Goal: Task Accomplishment & Management: Complete application form

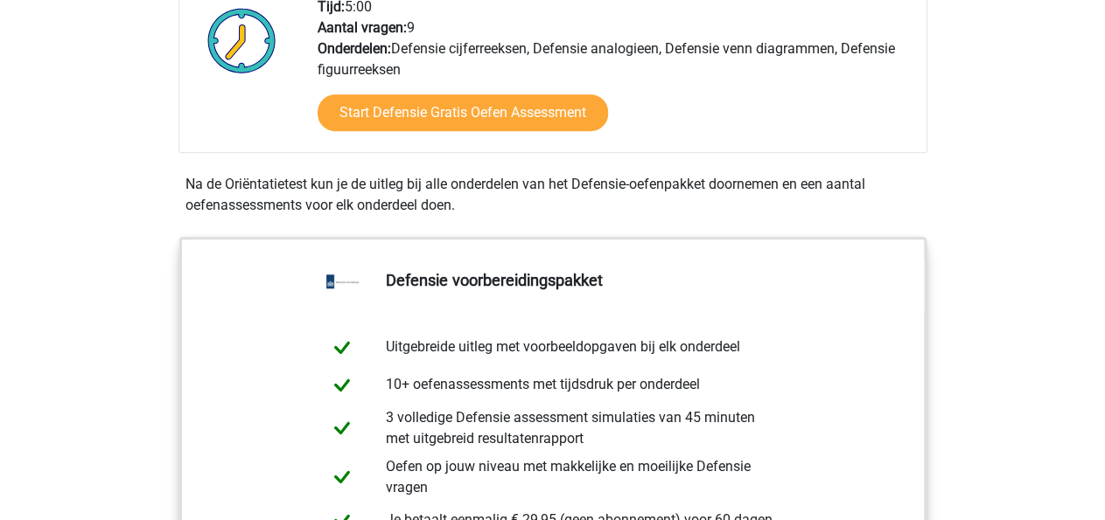
scroll to position [273, 0]
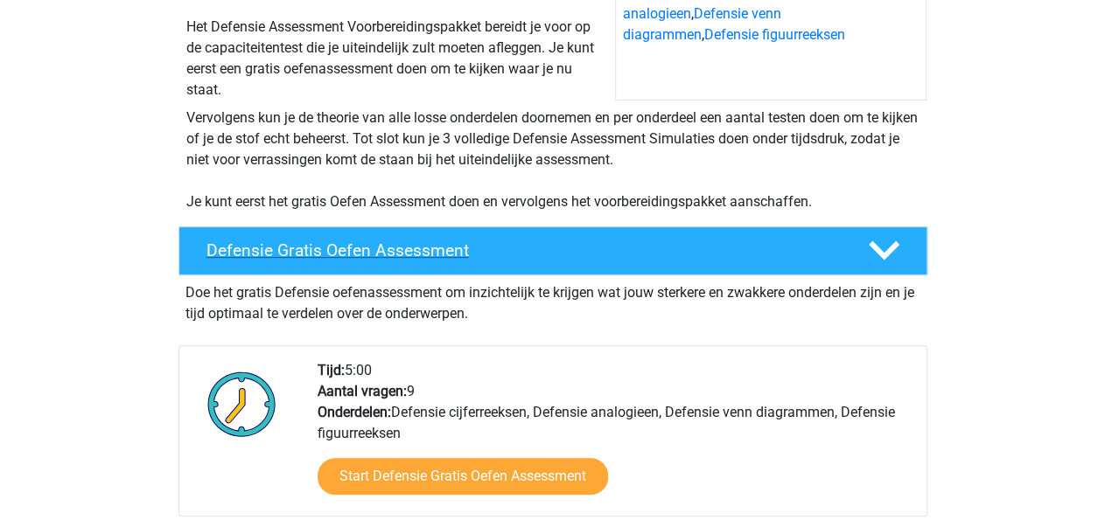
click at [872, 253] on icon at bounding box center [884, 250] width 31 height 31
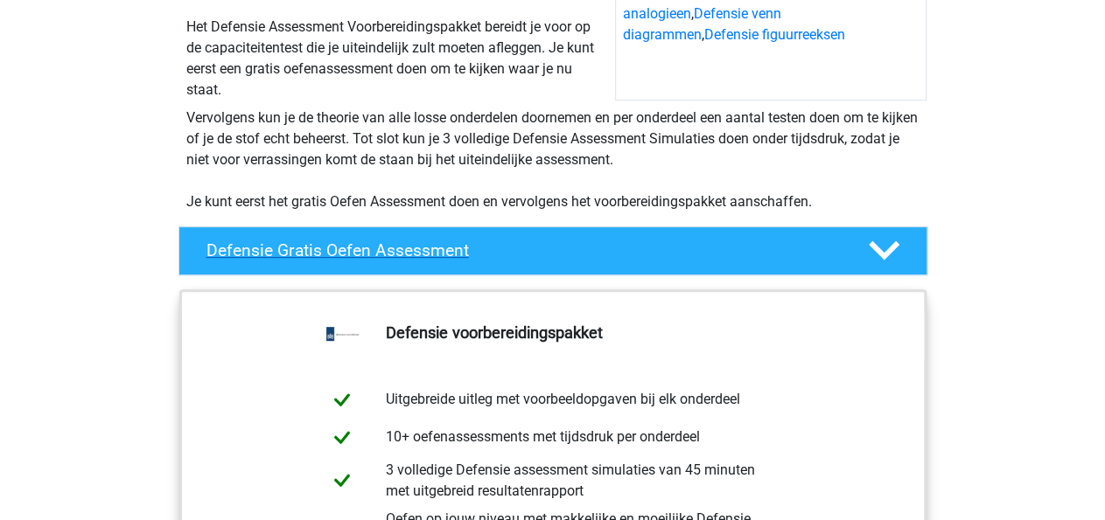
click at [869, 253] on icon at bounding box center [884, 250] width 31 height 31
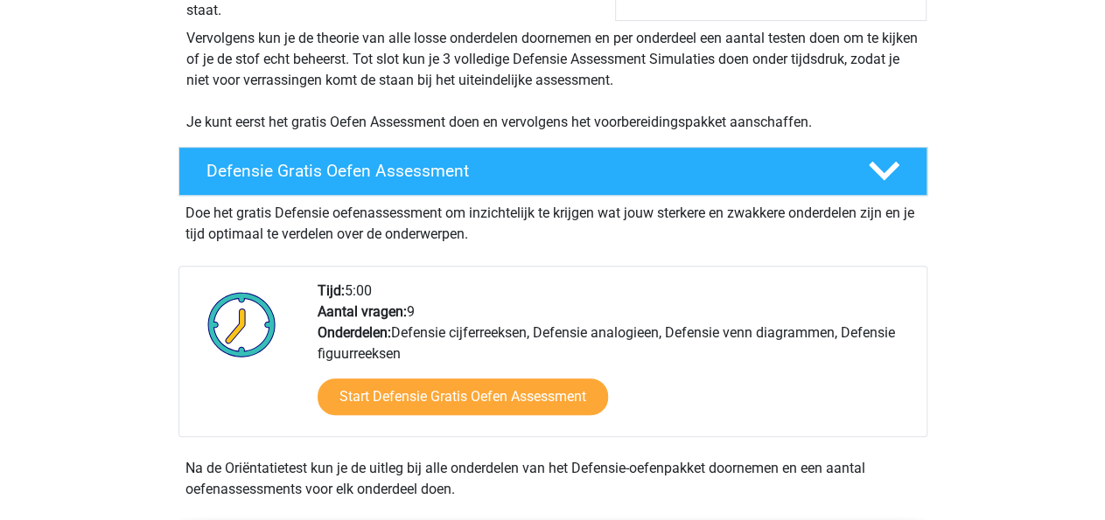
scroll to position [455, 0]
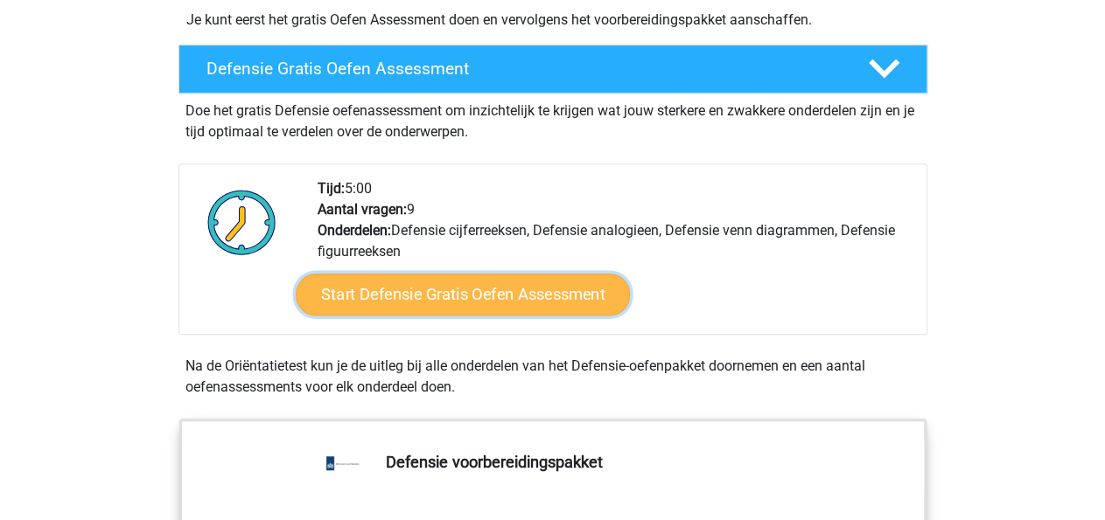
click at [536, 307] on link "Start Defensie Gratis Oefen Assessment" at bounding box center [463, 295] width 334 height 42
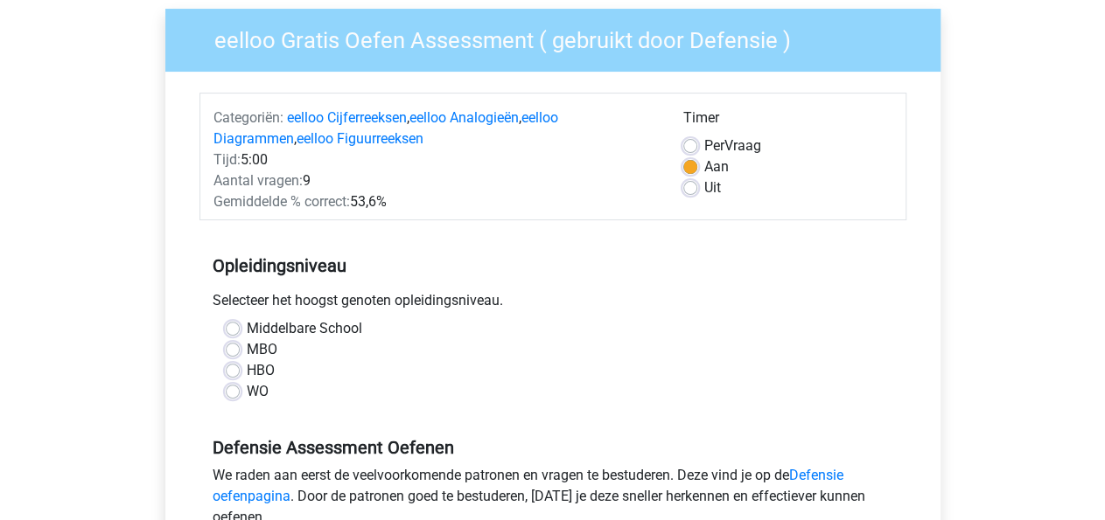
scroll to position [182, 0]
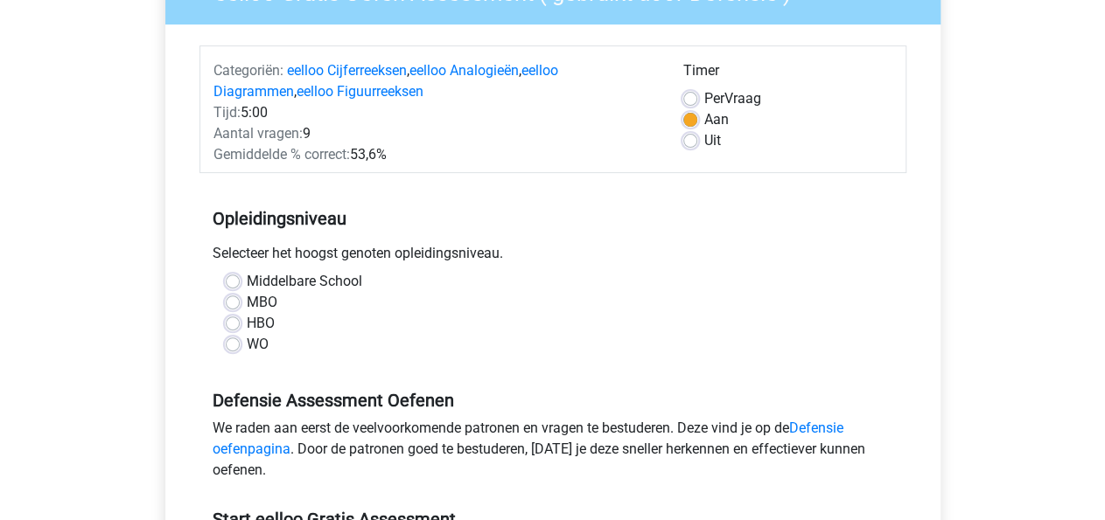
click at [247, 323] on label "HBO" at bounding box center [261, 323] width 28 height 21
click at [235, 323] on input "HBO" at bounding box center [233, 321] width 14 height 17
radio input "true"
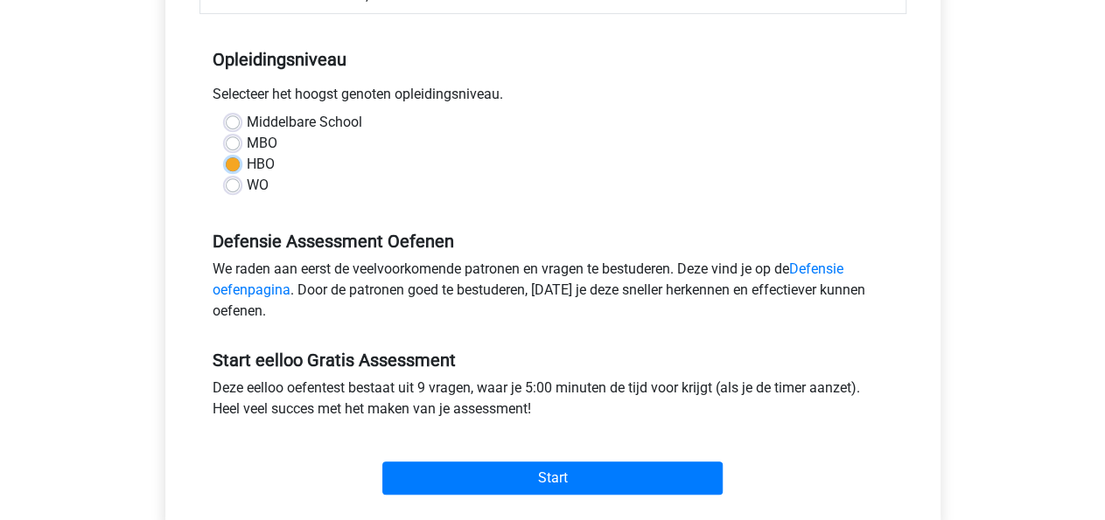
scroll to position [364, 0]
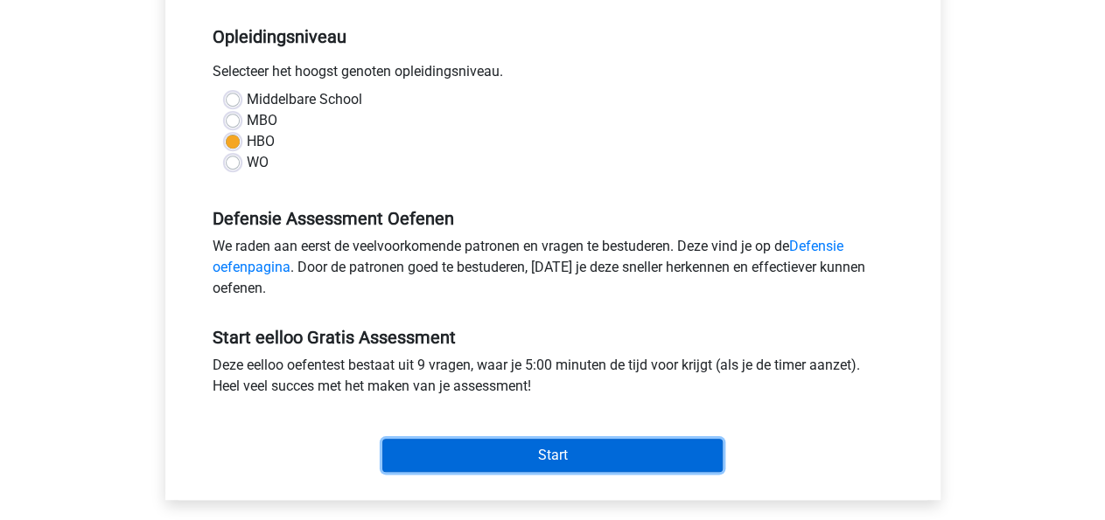
click at [538, 460] on input "Start" at bounding box center [552, 455] width 340 height 33
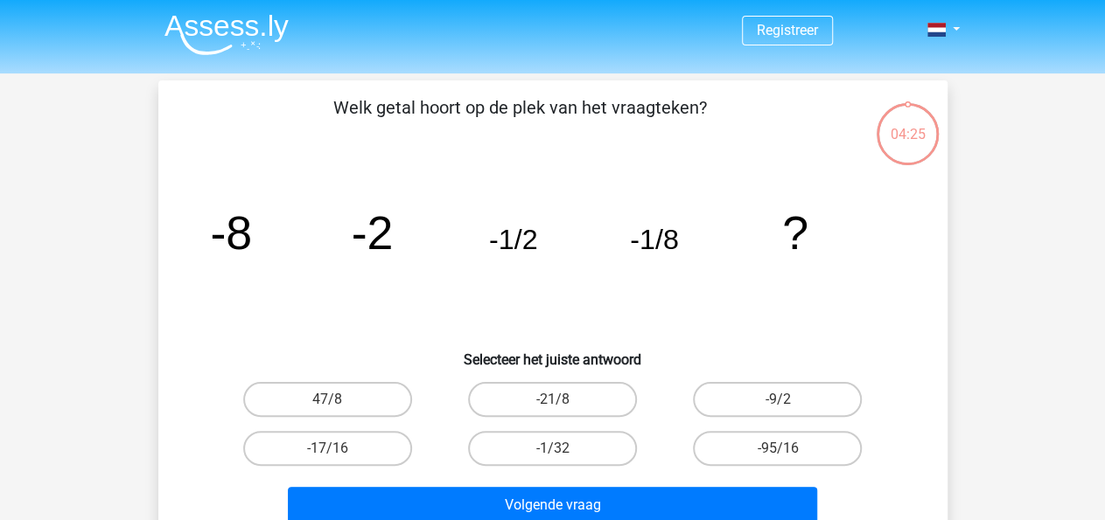
click at [553, 450] on input "-1/32" at bounding box center [557, 454] width 11 height 11
radio input "true"
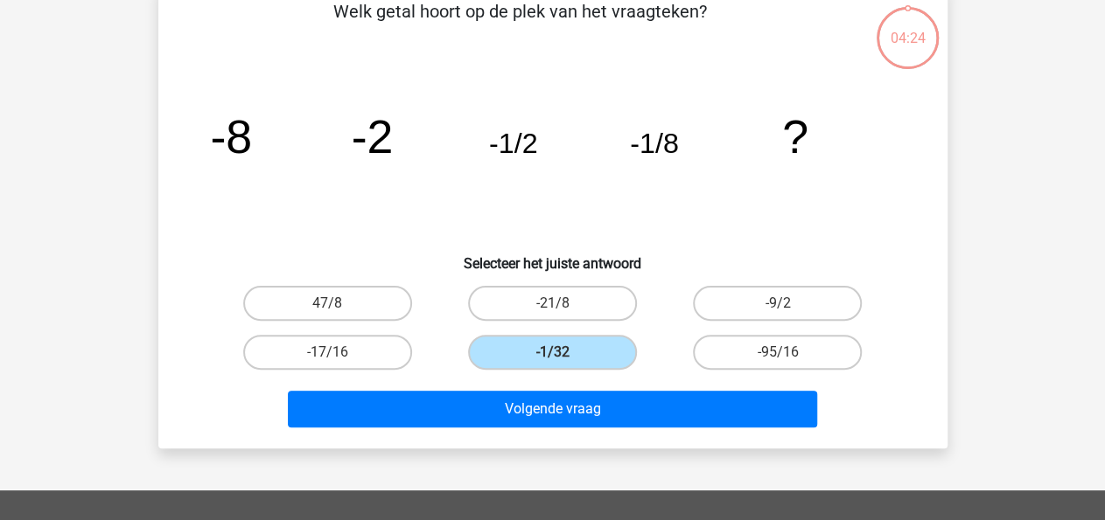
scroll to position [182, 0]
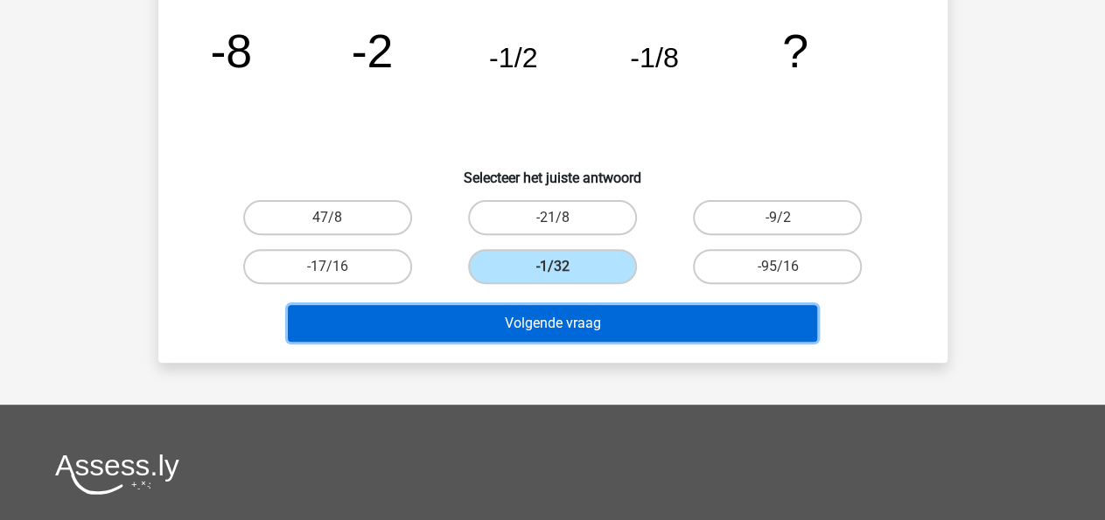
click at [576, 325] on button "Volgende vraag" at bounding box center [552, 323] width 529 height 37
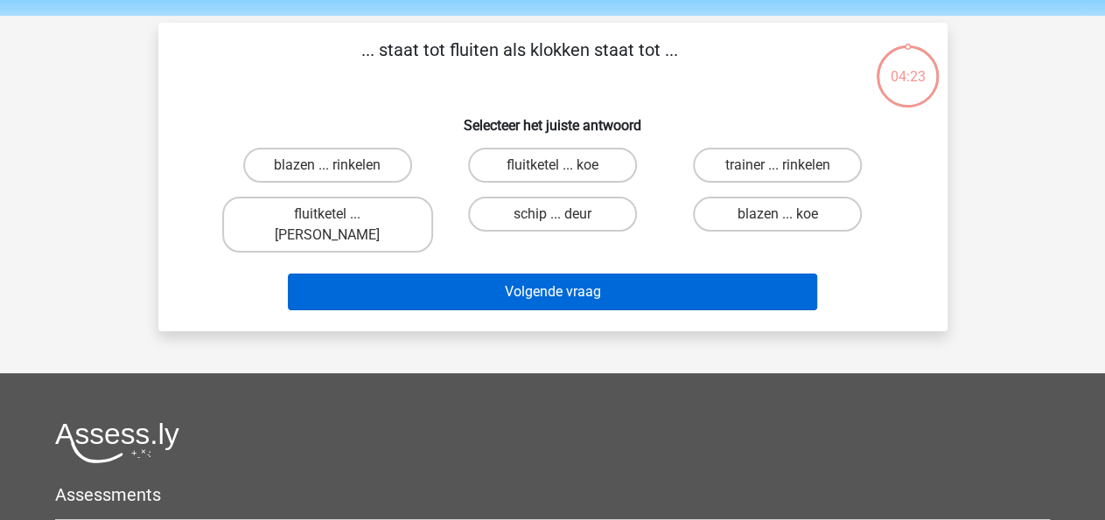
scroll to position [0, 0]
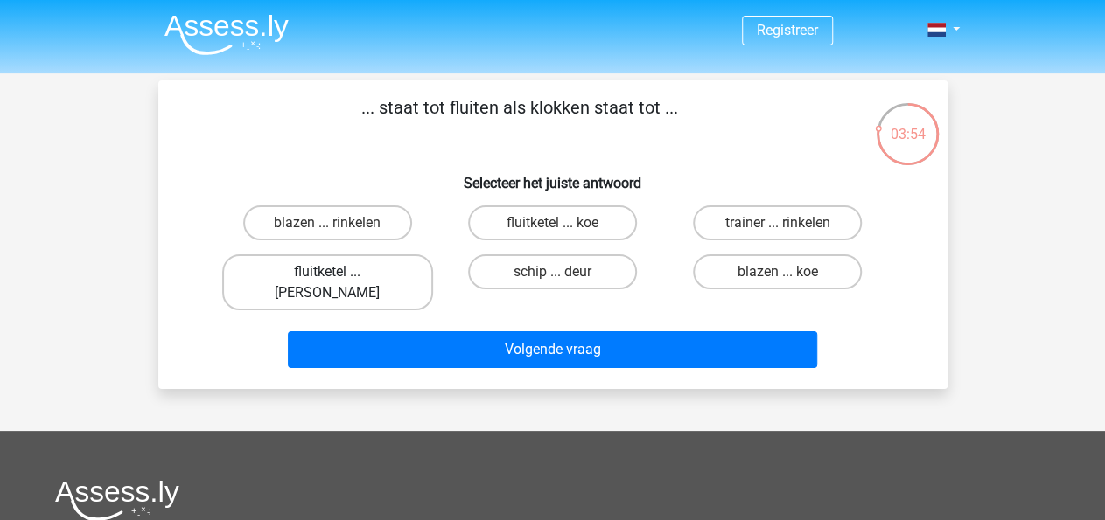
click at [356, 276] on label "fluitketel ... luiden" at bounding box center [327, 283] width 211 height 56
click at [338, 276] on input "fluitketel ... luiden" at bounding box center [332, 277] width 11 height 11
radio input "true"
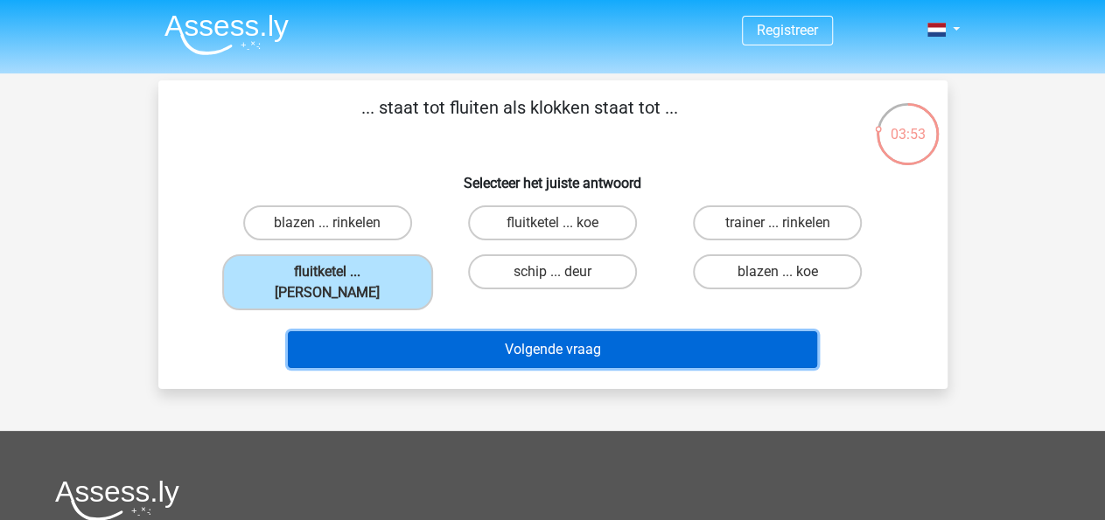
click at [504, 331] on button "Volgende vraag" at bounding box center [552, 349] width 529 height 37
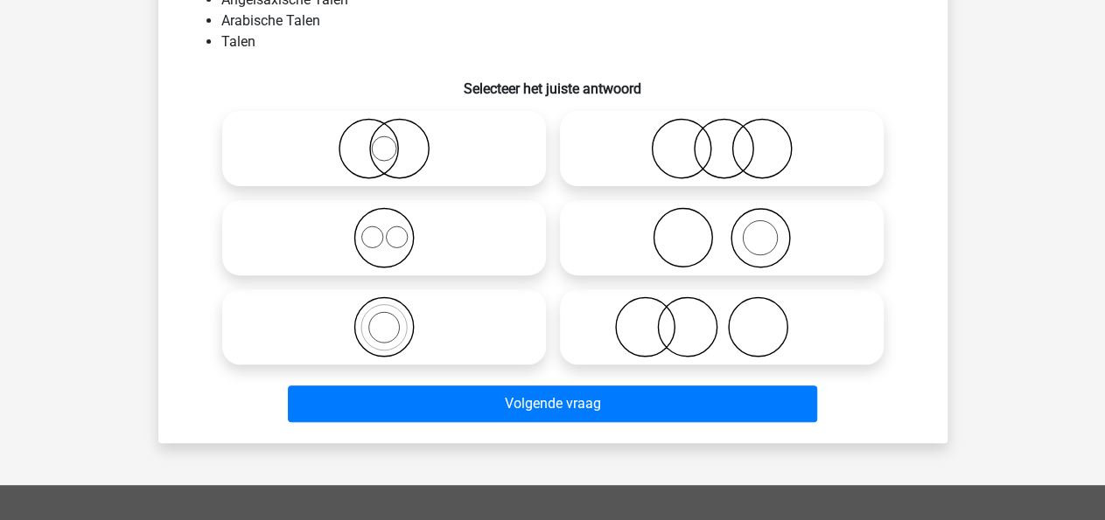
scroll to position [80, 0]
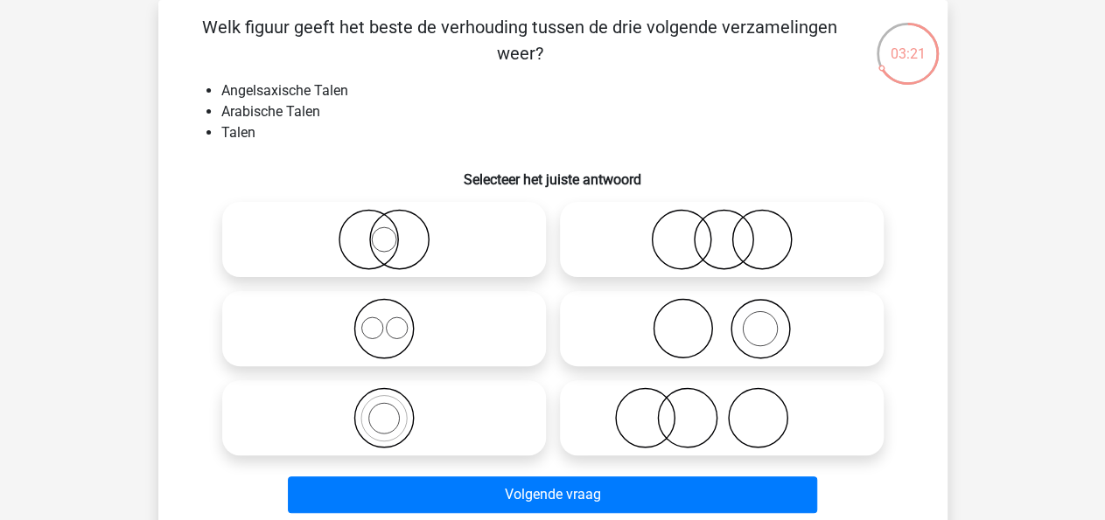
click at [397, 318] on icon at bounding box center [384, 328] width 310 height 61
click at [395, 318] on input "radio" at bounding box center [389, 314] width 11 height 11
radio input "true"
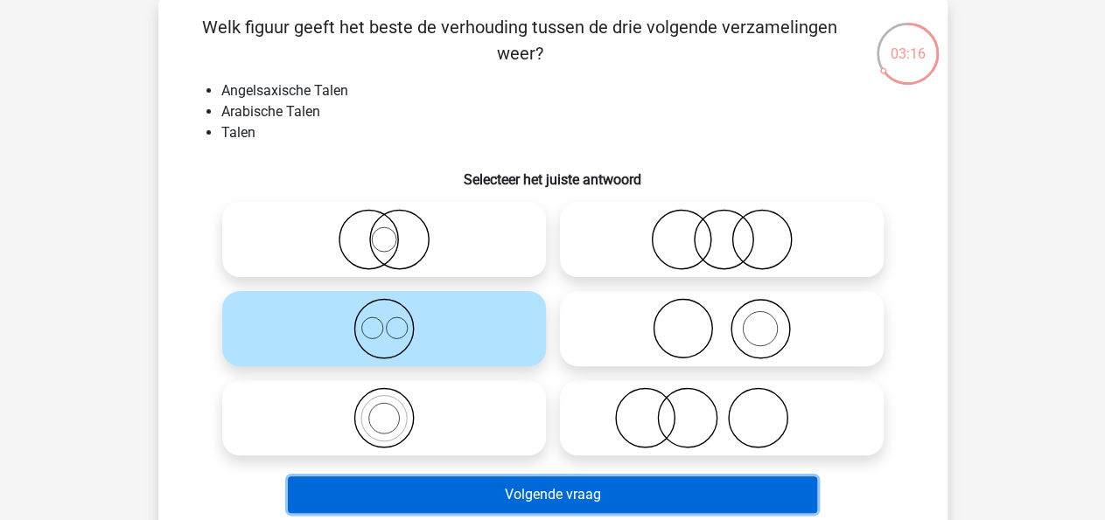
click at [536, 498] on button "Volgende vraag" at bounding box center [552, 495] width 529 height 37
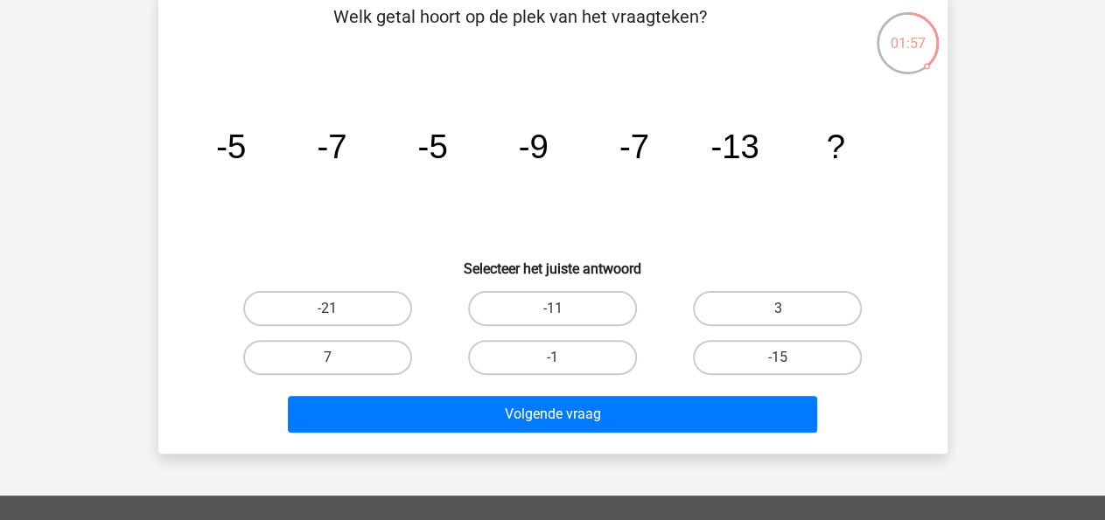
scroll to position [0, 0]
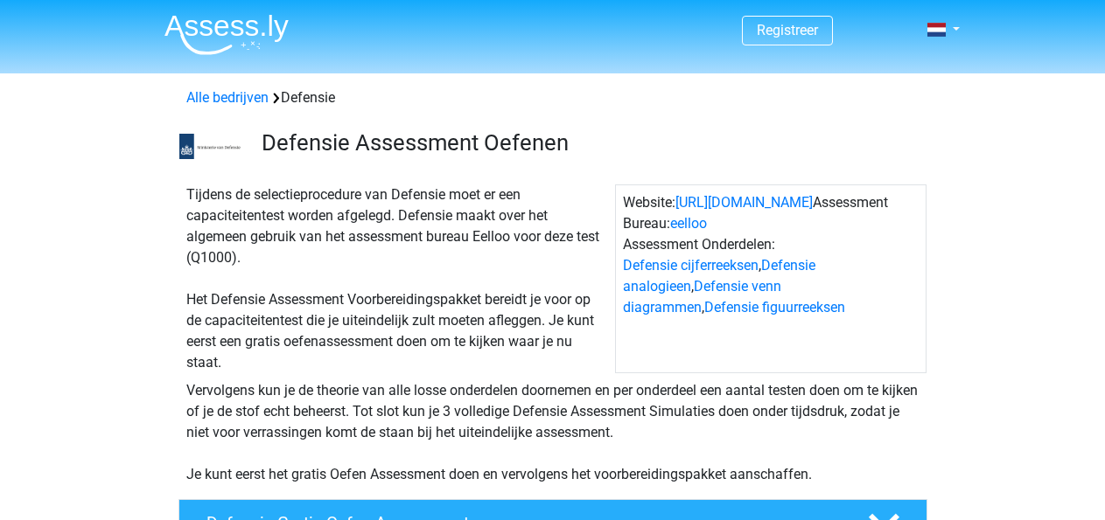
scroll to position [364, 0]
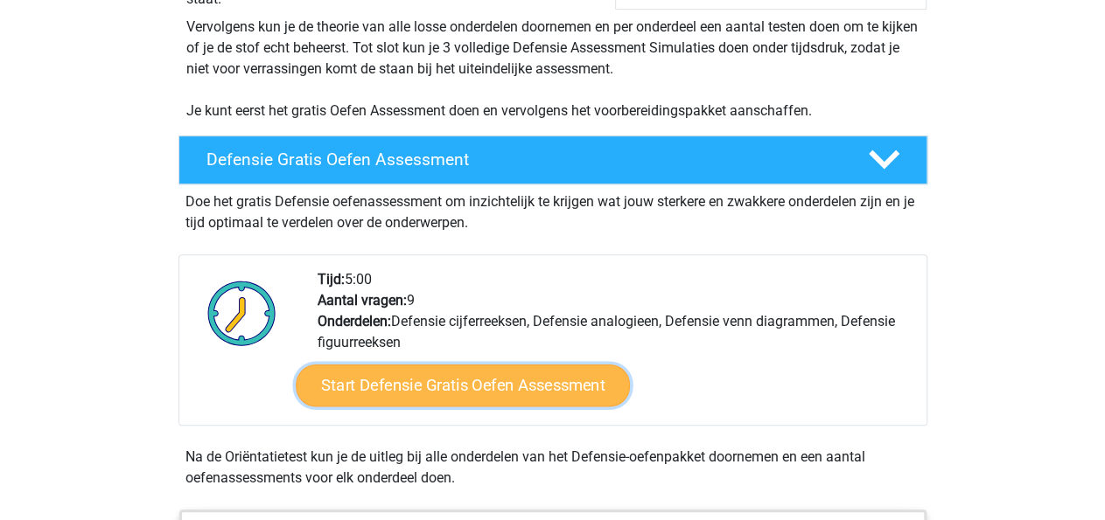
click at [480, 392] on link "Start Defensie Gratis Oefen Assessment" at bounding box center [463, 386] width 334 height 42
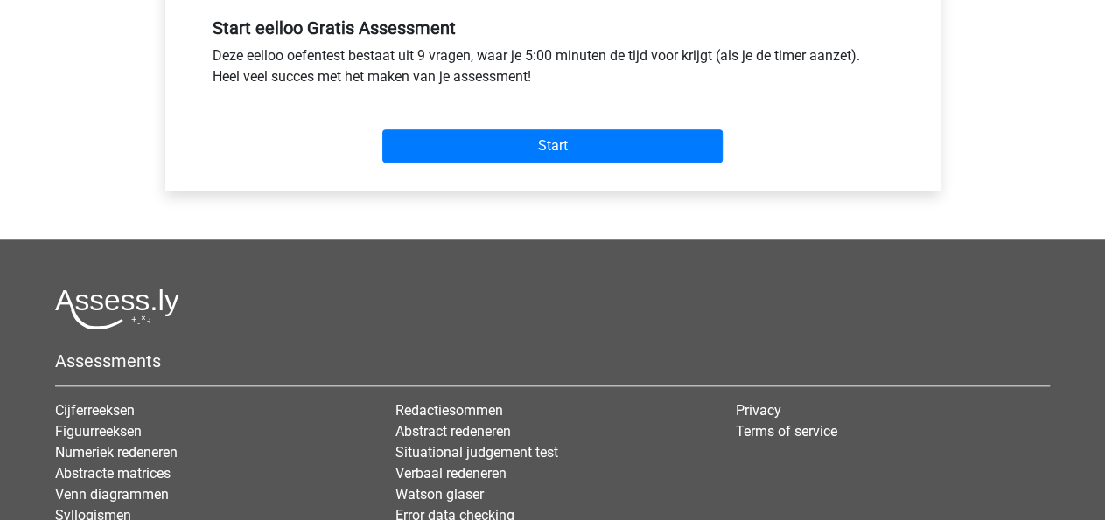
scroll to position [182, 0]
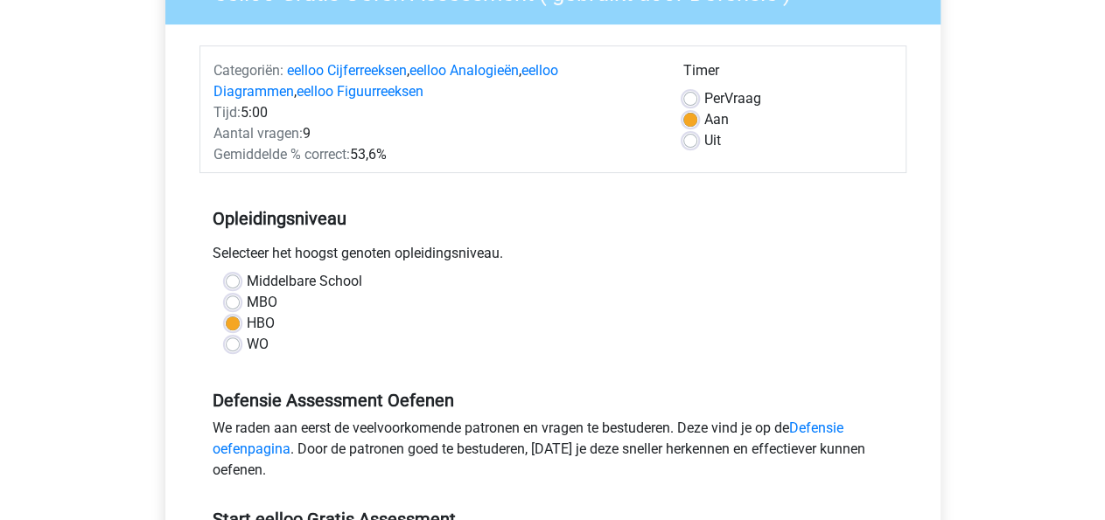
click at [561, 338] on div "WO" at bounding box center [553, 344] width 654 height 21
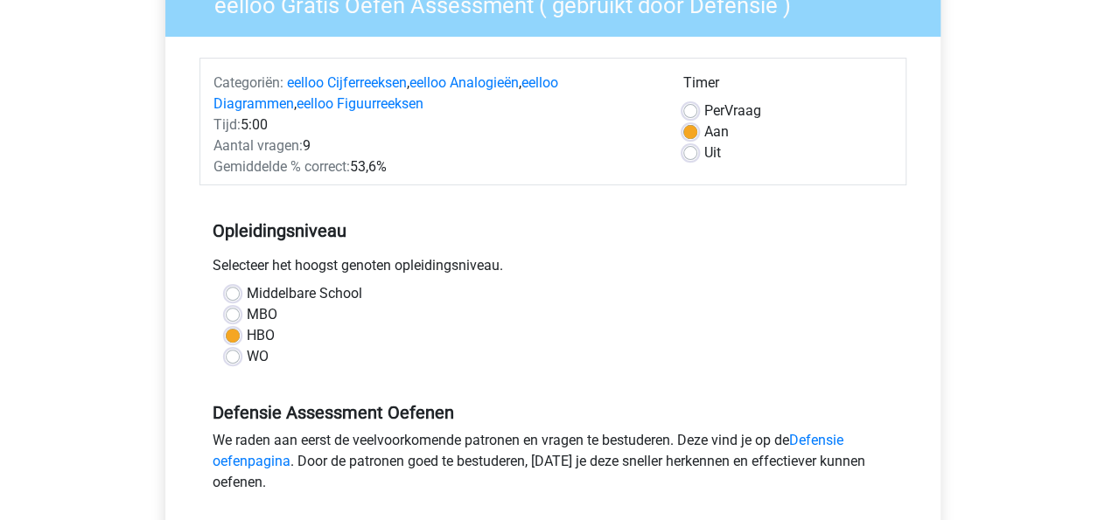
scroll to position [364, 0]
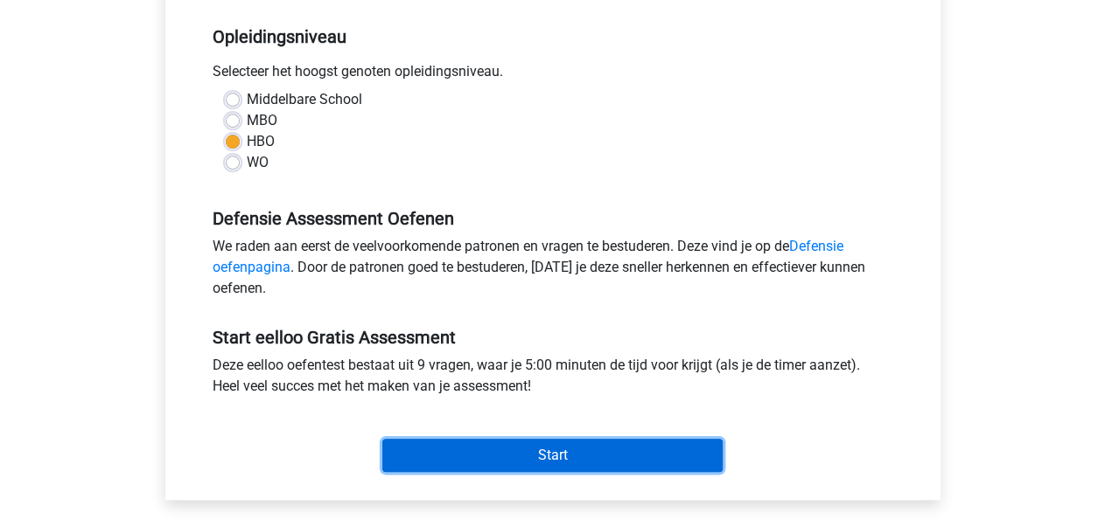
click at [531, 453] on input "Start" at bounding box center [552, 455] width 340 height 33
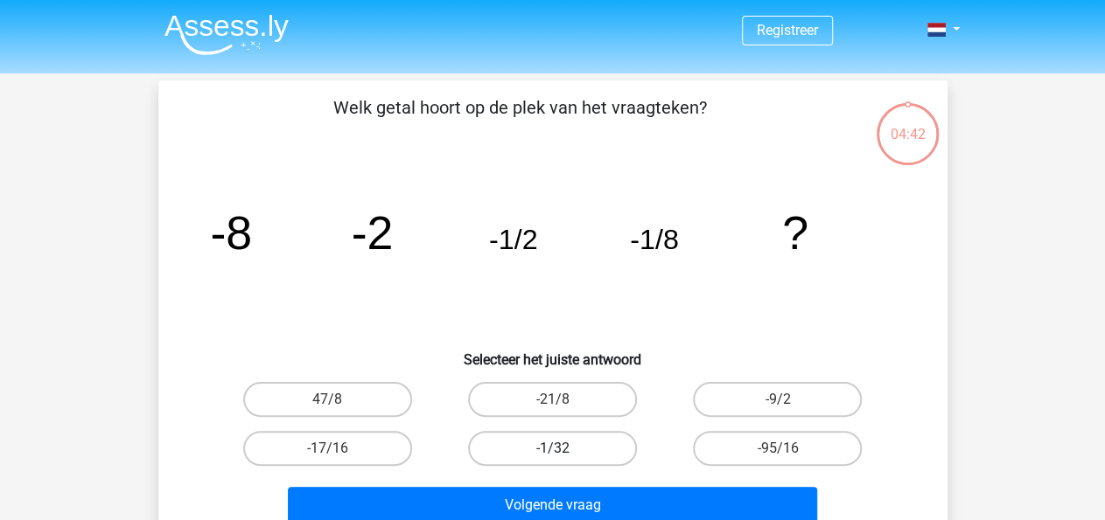
click at [541, 443] on label "-1/32" at bounding box center [552, 448] width 169 height 35
click at [552, 449] on input "-1/32" at bounding box center [557, 454] width 11 height 11
radio input "true"
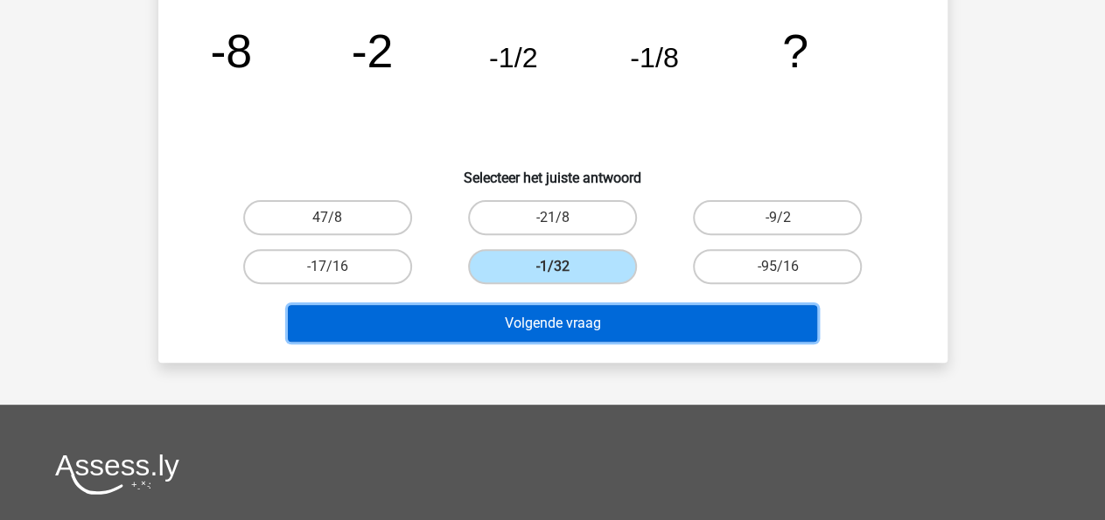
click at [569, 337] on button "Volgende vraag" at bounding box center [552, 323] width 529 height 37
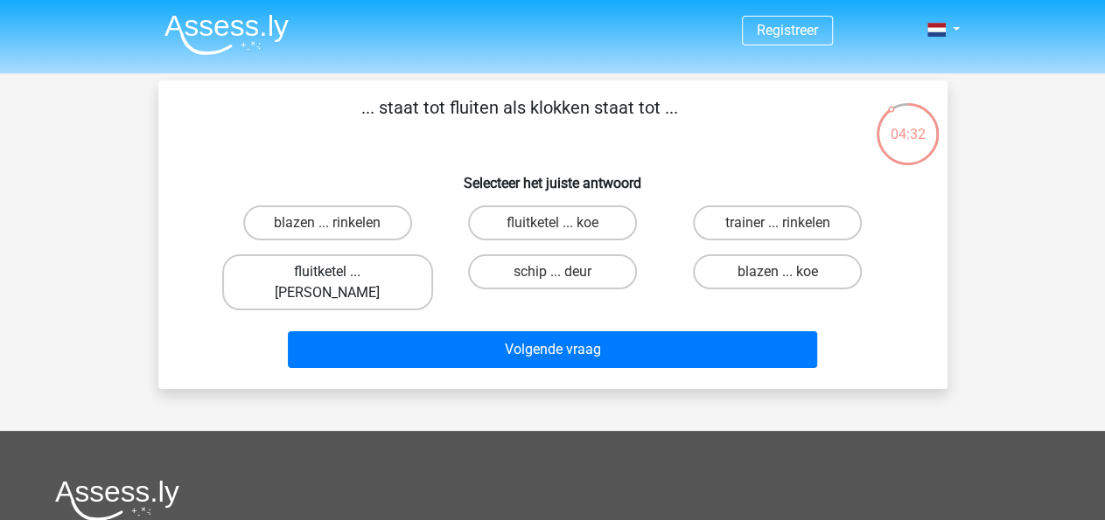
click at [359, 274] on label "fluitketel ... [PERSON_NAME]" at bounding box center [327, 283] width 211 height 56
click at [338, 274] on input "fluitketel ... [PERSON_NAME]" at bounding box center [332, 277] width 11 height 11
radio input "true"
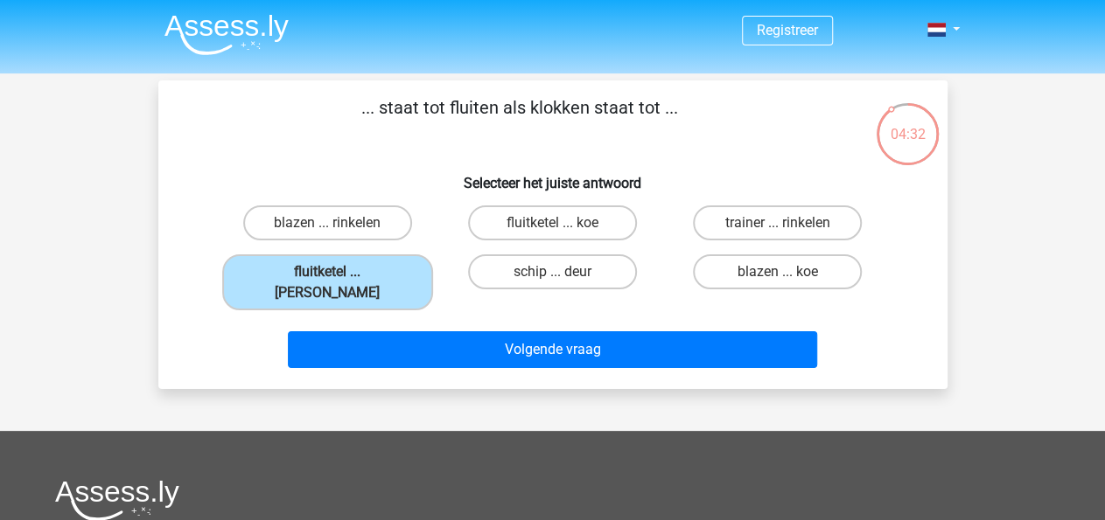
click at [464, 317] on div "Volgende vraag" at bounding box center [552, 346] width 733 height 58
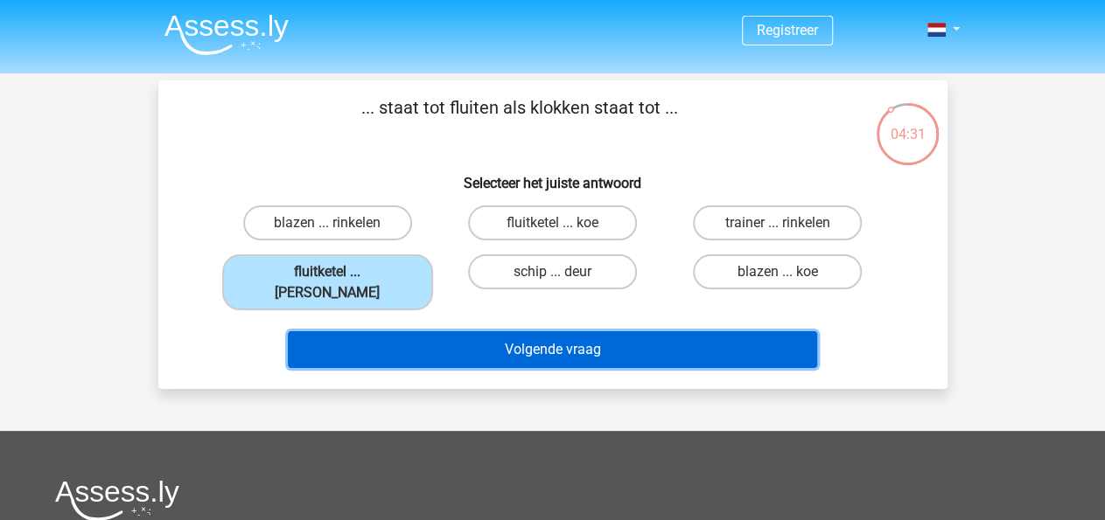
click at [464, 331] on button "Volgende vraag" at bounding box center [552, 349] width 529 height 37
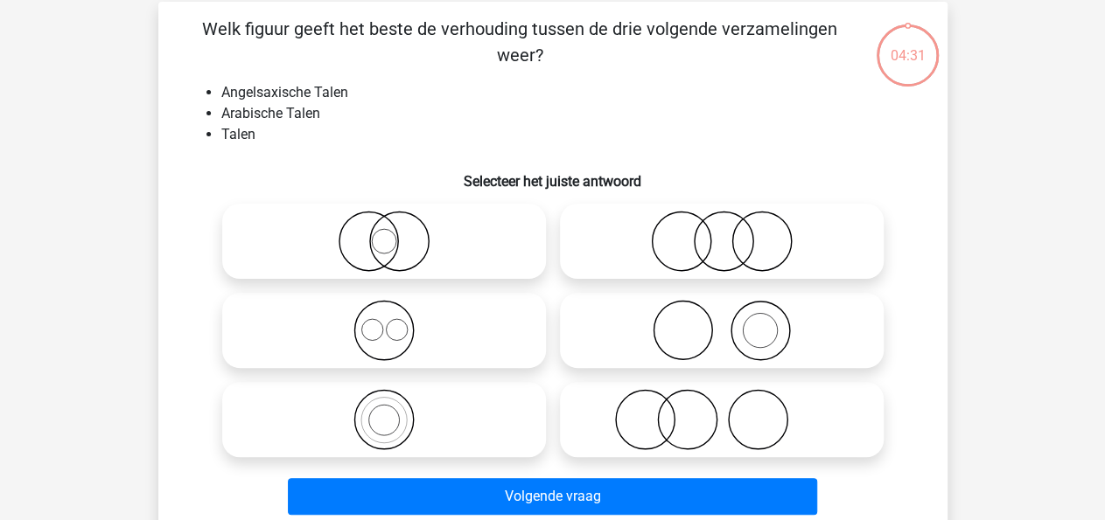
scroll to position [80, 0]
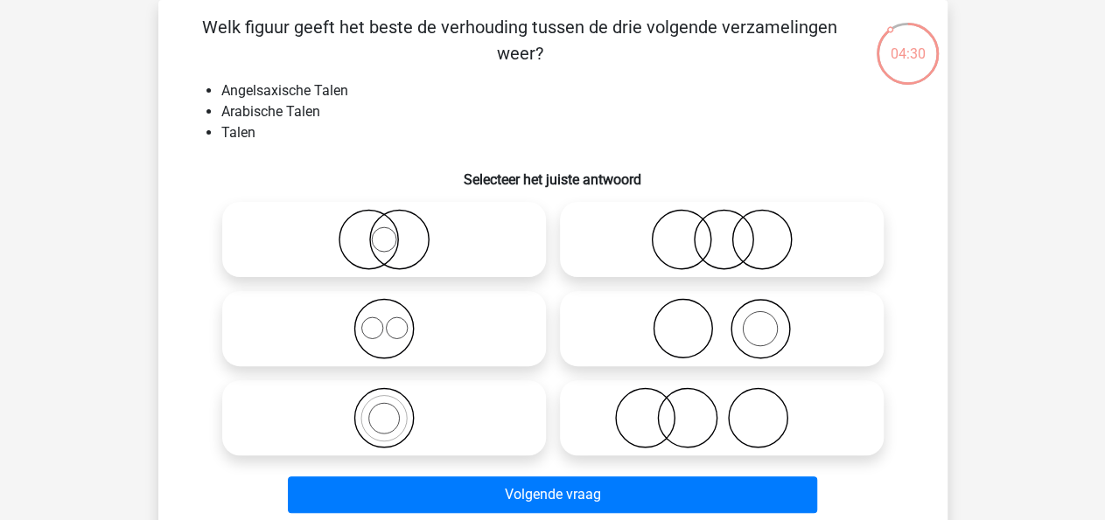
click at [408, 310] on icon at bounding box center [384, 328] width 310 height 61
click at [395, 310] on input "radio" at bounding box center [389, 314] width 11 height 11
radio input "true"
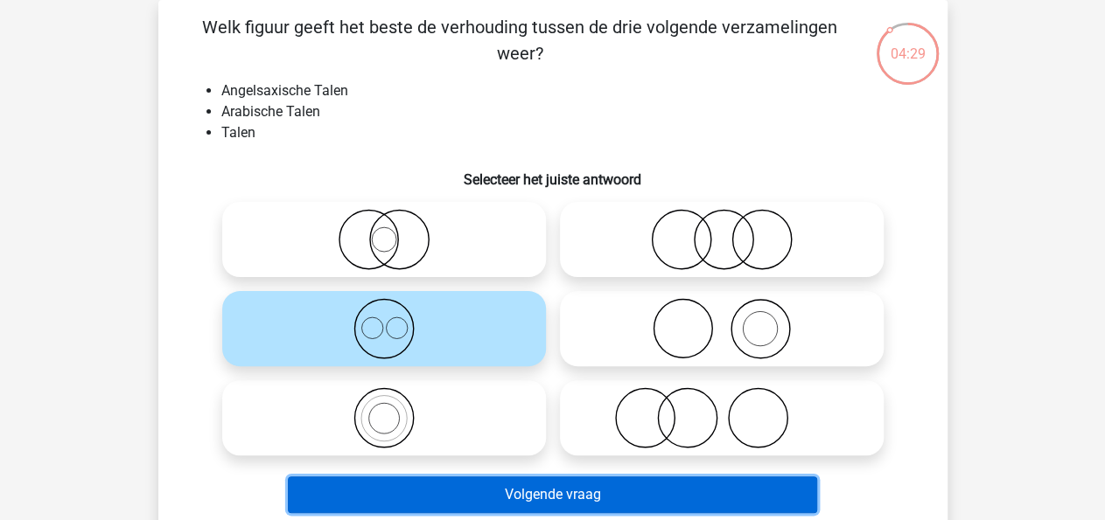
click at [580, 495] on button "Volgende vraag" at bounding box center [552, 495] width 529 height 37
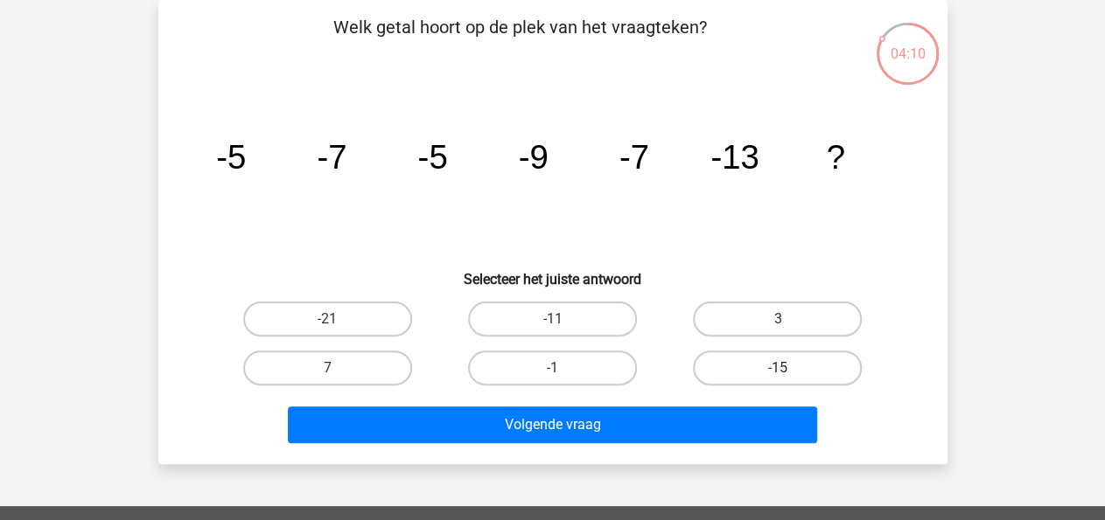
click at [778, 362] on label "-15" at bounding box center [777, 368] width 169 height 35
click at [778, 368] on input "-15" at bounding box center [783, 373] width 11 height 11
radio input "true"
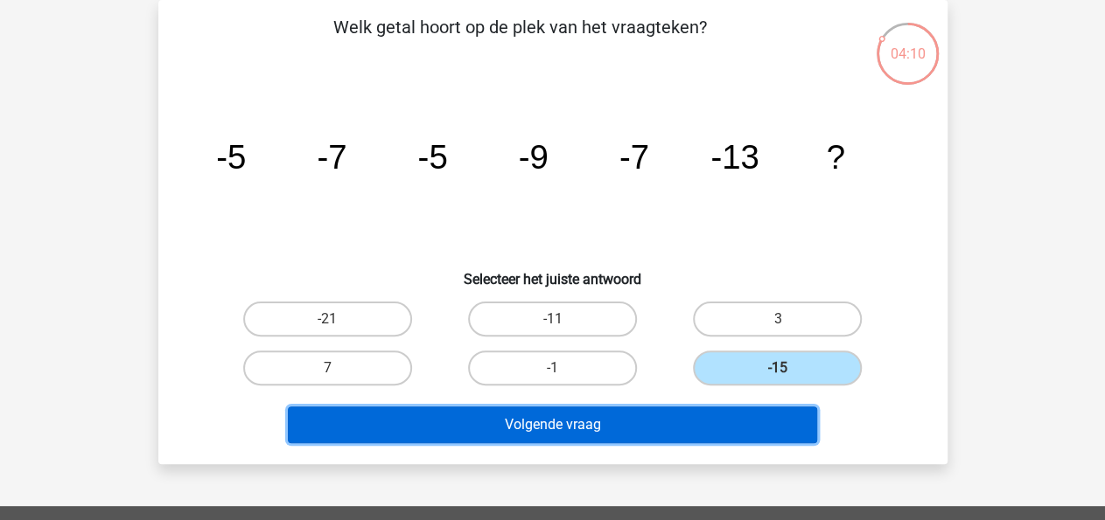
click at [700, 425] on button "Volgende vraag" at bounding box center [552, 425] width 529 height 37
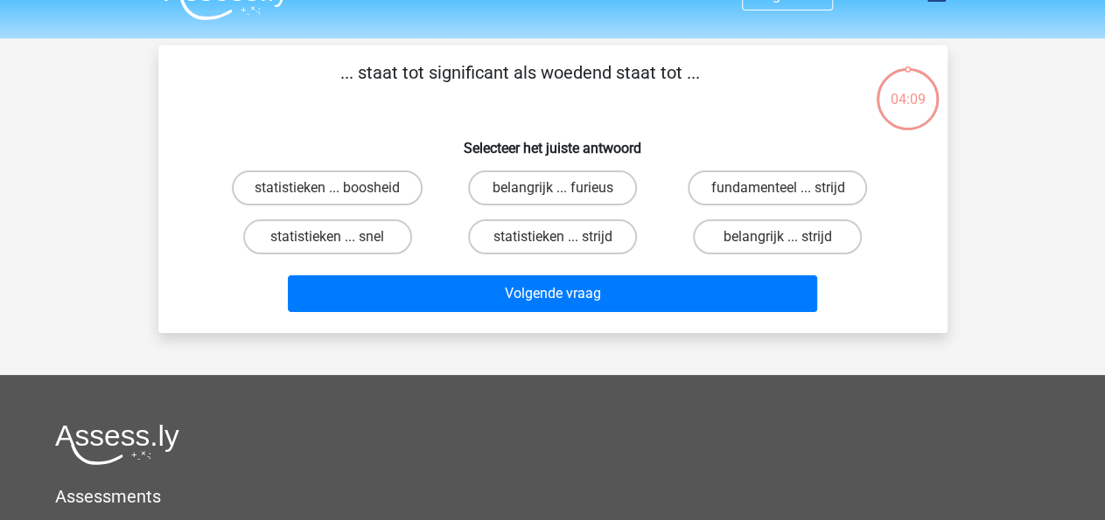
scroll to position [0, 0]
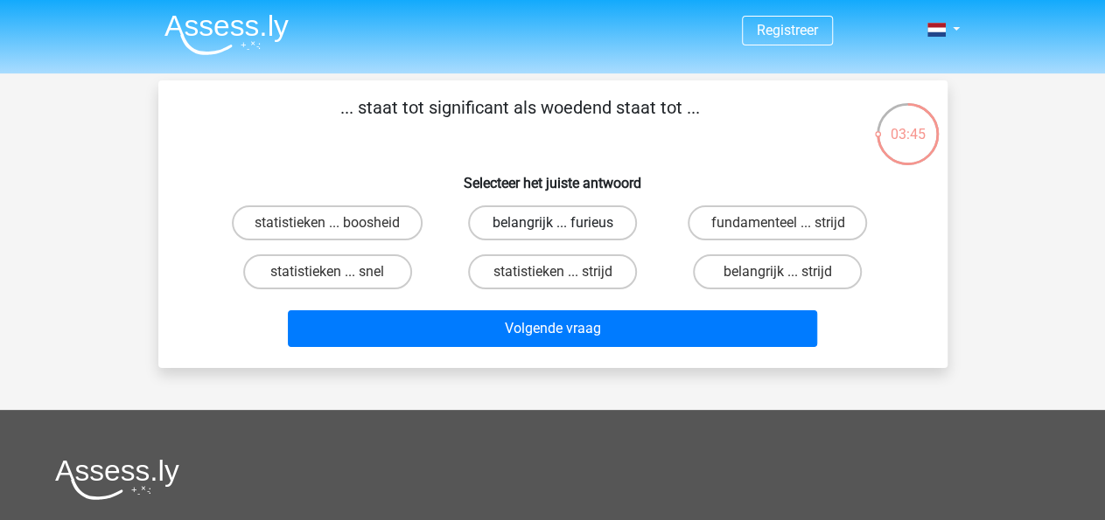
click at [578, 220] on label "belangrijk ... furieus" at bounding box center [552, 223] width 169 height 35
click at [563, 223] on input "belangrijk ... furieus" at bounding box center [557, 228] width 11 height 11
radio input "true"
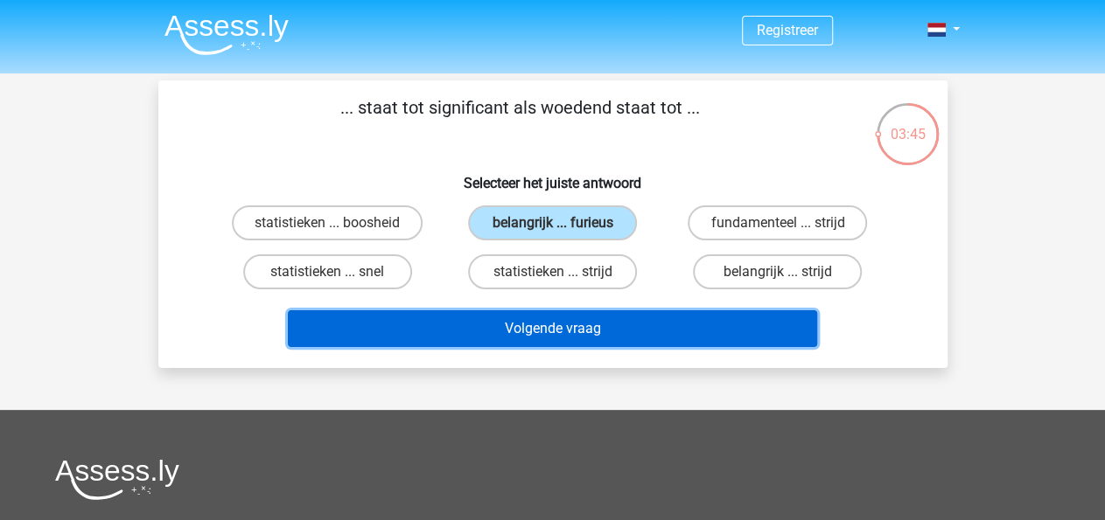
click at [590, 327] on button "Volgende vraag" at bounding box center [552, 328] width 529 height 37
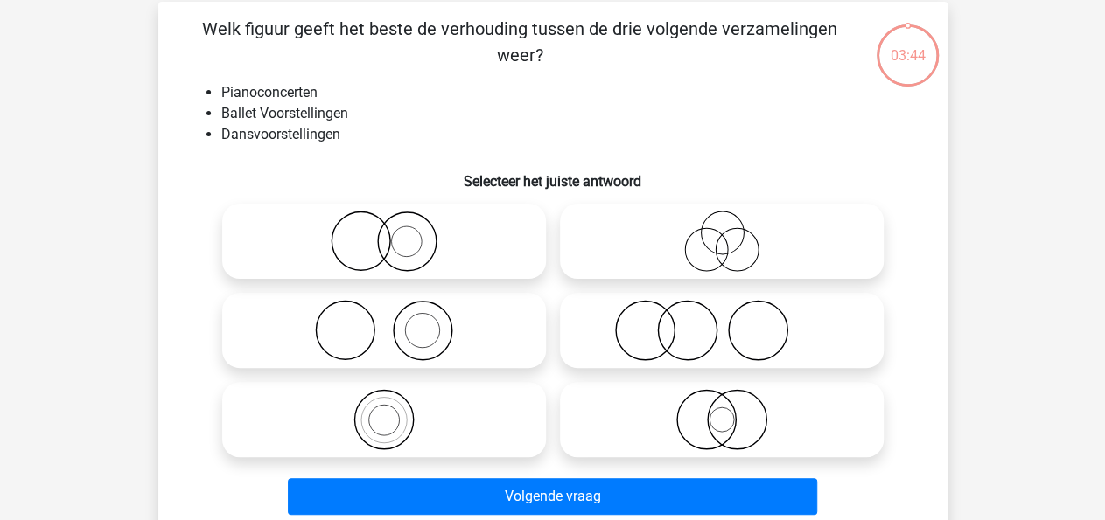
scroll to position [80, 0]
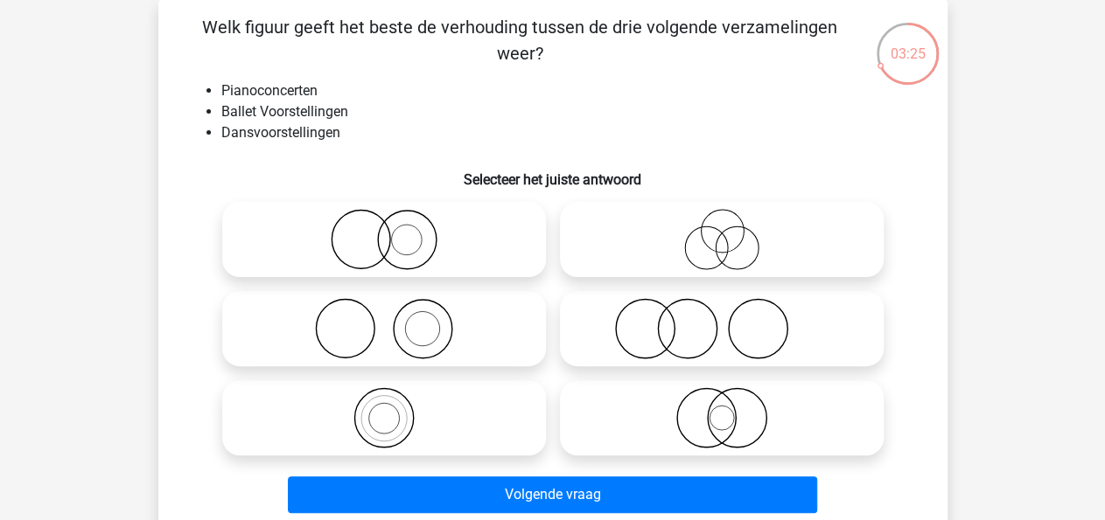
click at [457, 329] on icon at bounding box center [384, 328] width 310 height 61
click at [395, 320] on input "radio" at bounding box center [389, 314] width 11 height 11
radio input "true"
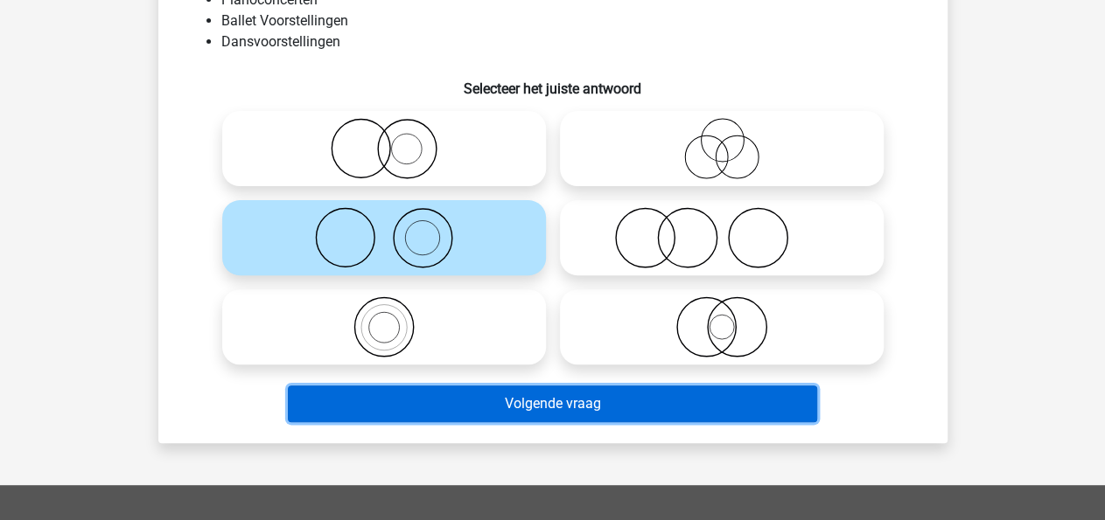
click at [598, 421] on button "Volgende vraag" at bounding box center [552, 404] width 529 height 37
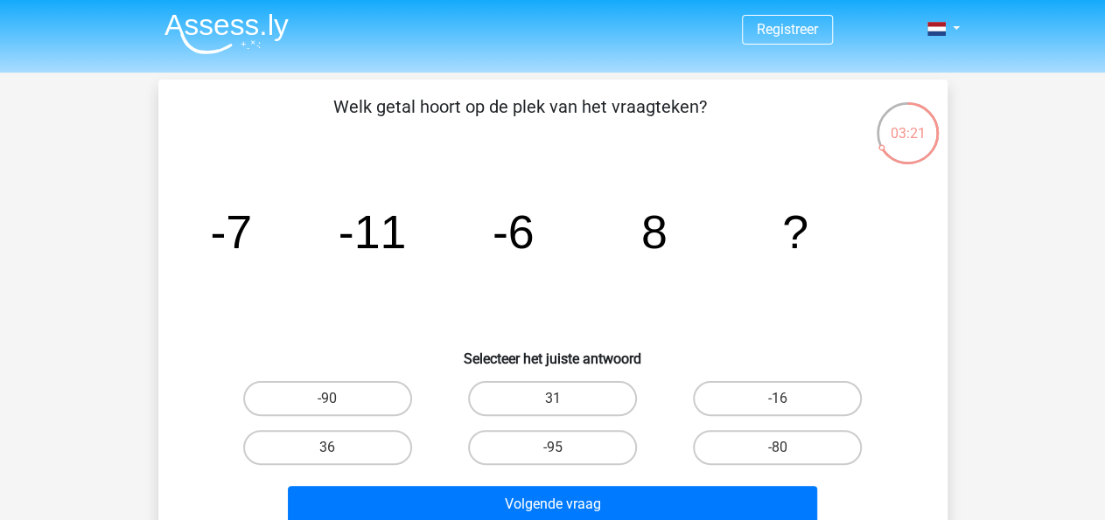
scroll to position [0, 0]
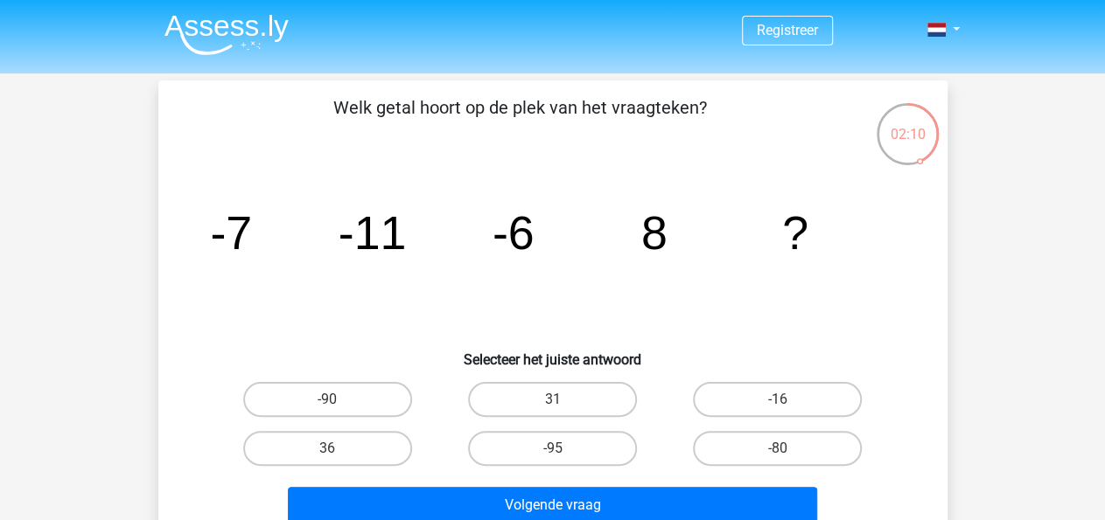
click at [335, 450] on input "36" at bounding box center [332, 454] width 11 height 11
radio input "true"
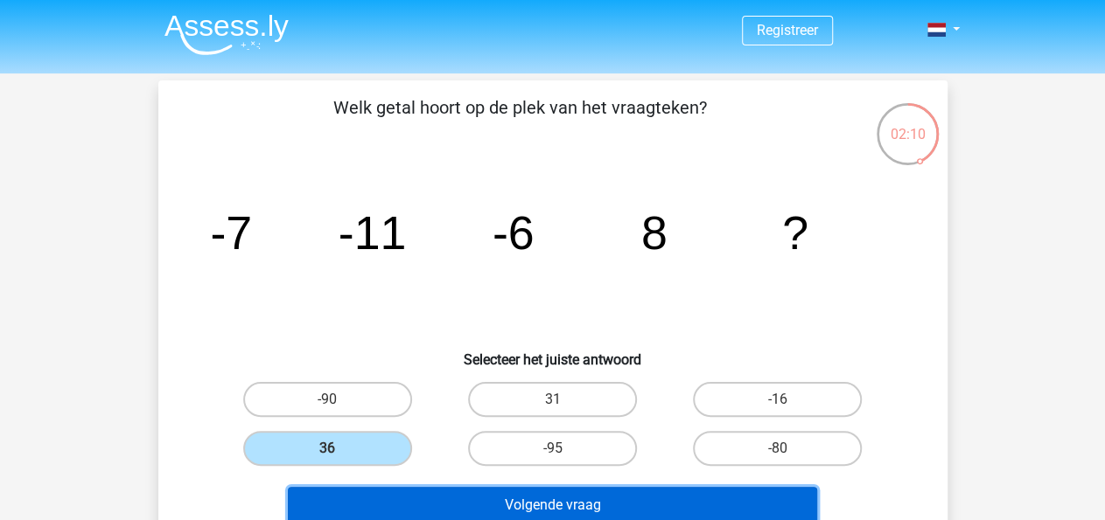
click at [536, 492] on button "Volgende vraag" at bounding box center [552, 505] width 529 height 37
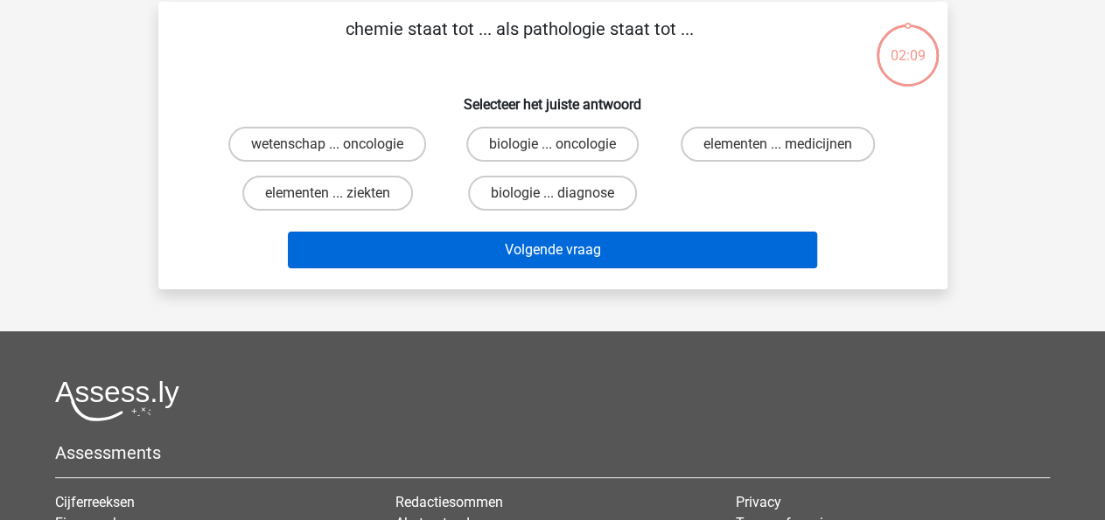
scroll to position [80, 0]
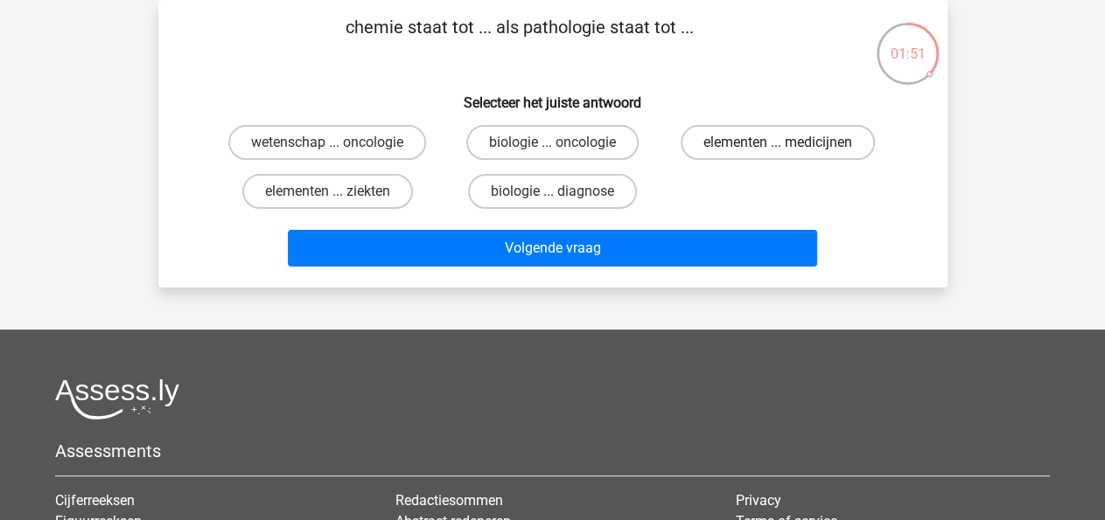
click at [735, 142] on label "elementen ... medicijnen" at bounding box center [777, 142] width 194 height 35
click at [778, 143] on input "elementen ... medicijnen" at bounding box center [783, 148] width 11 height 11
radio input "true"
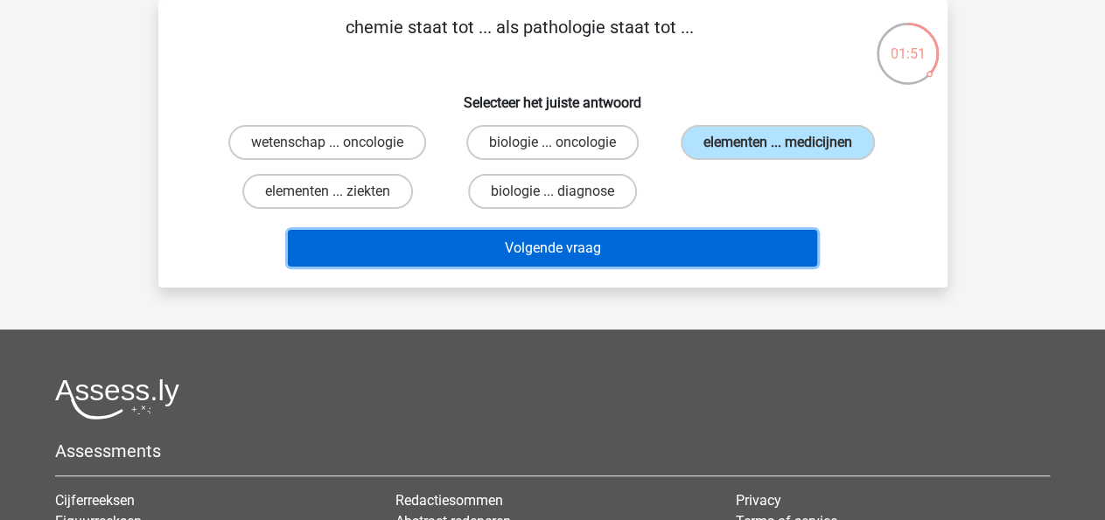
click at [704, 245] on button "Volgende vraag" at bounding box center [552, 248] width 529 height 37
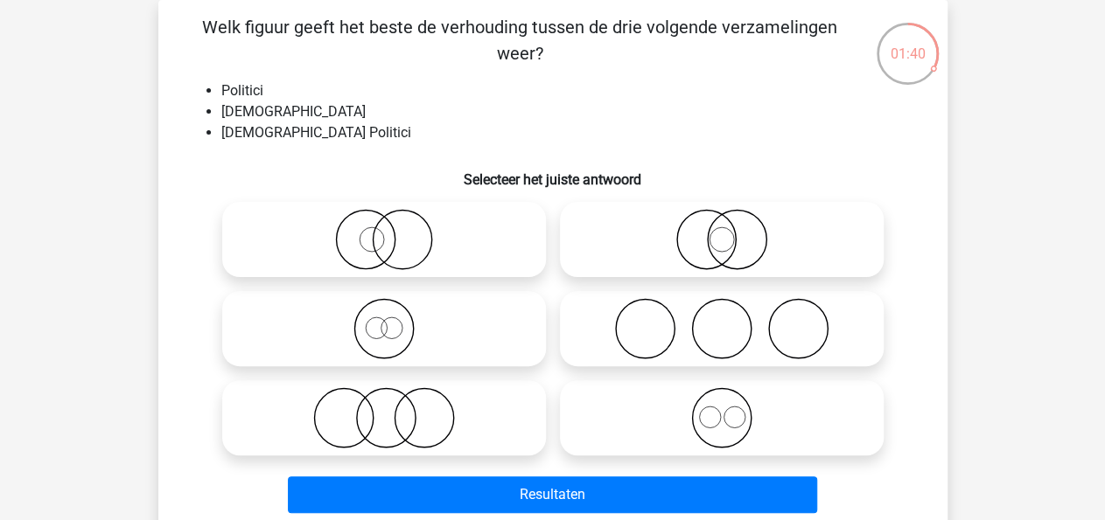
click at [792, 250] on icon at bounding box center [722, 239] width 310 height 61
click at [733, 231] on input "radio" at bounding box center [727, 225] width 11 height 11
radio input "true"
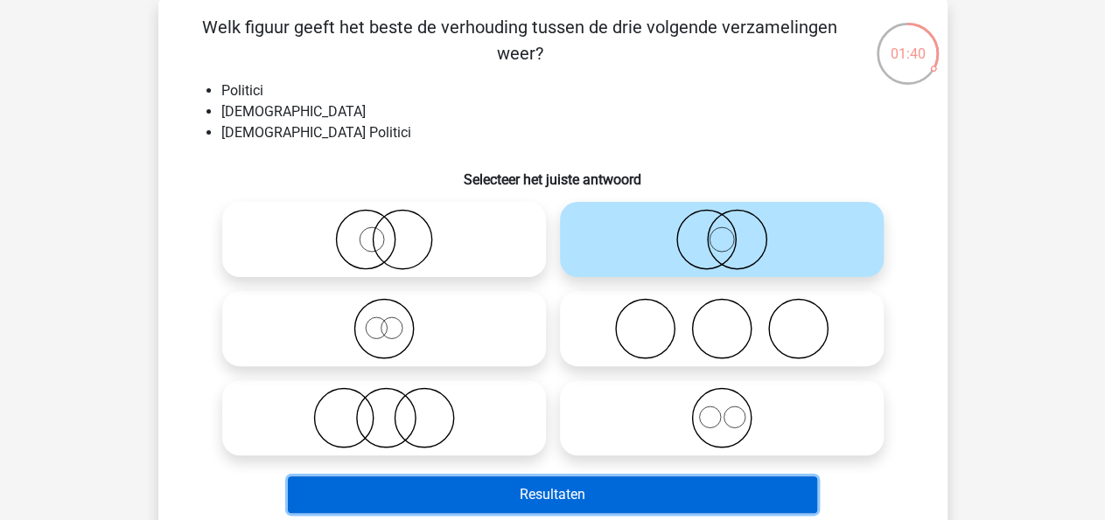
click at [494, 493] on button "Resultaten" at bounding box center [552, 495] width 529 height 37
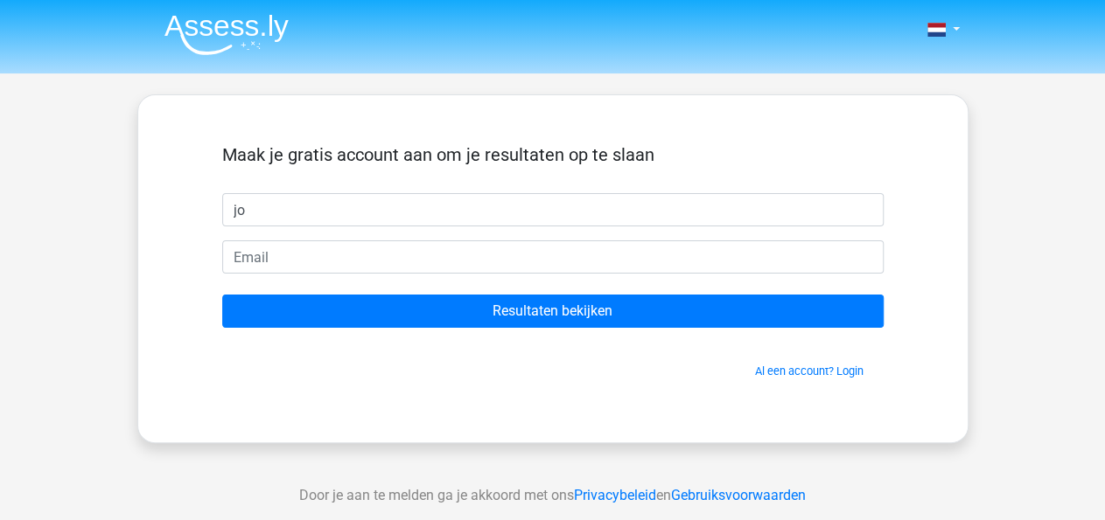
type input "j"
type input "Joris"
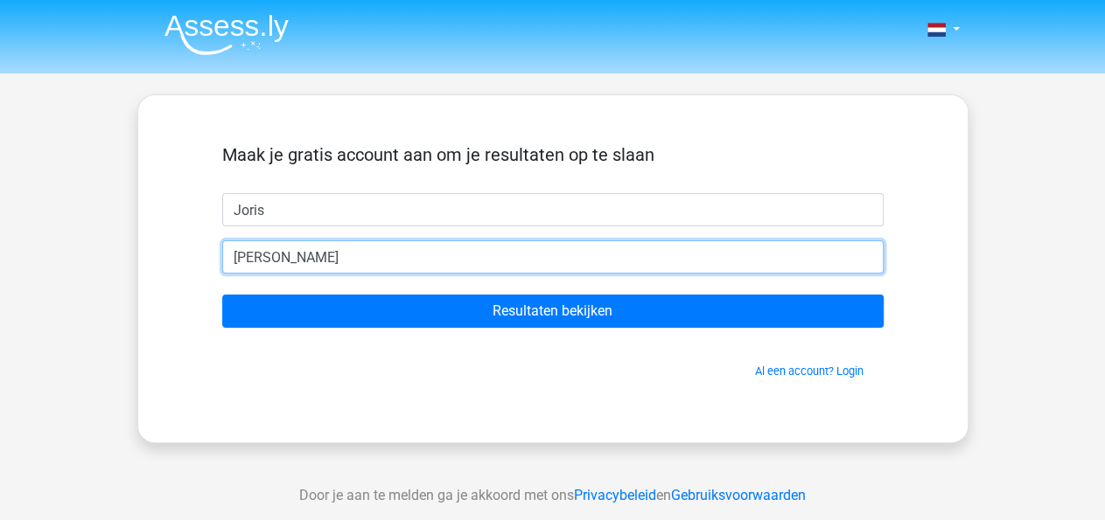
type input "J"
type input "[EMAIL_ADDRESS][DOMAIN_NAME]"
click at [222, 295] on input "Resultaten bekijken" at bounding box center [552, 311] width 661 height 33
